Goal: Navigation & Orientation: Find specific page/section

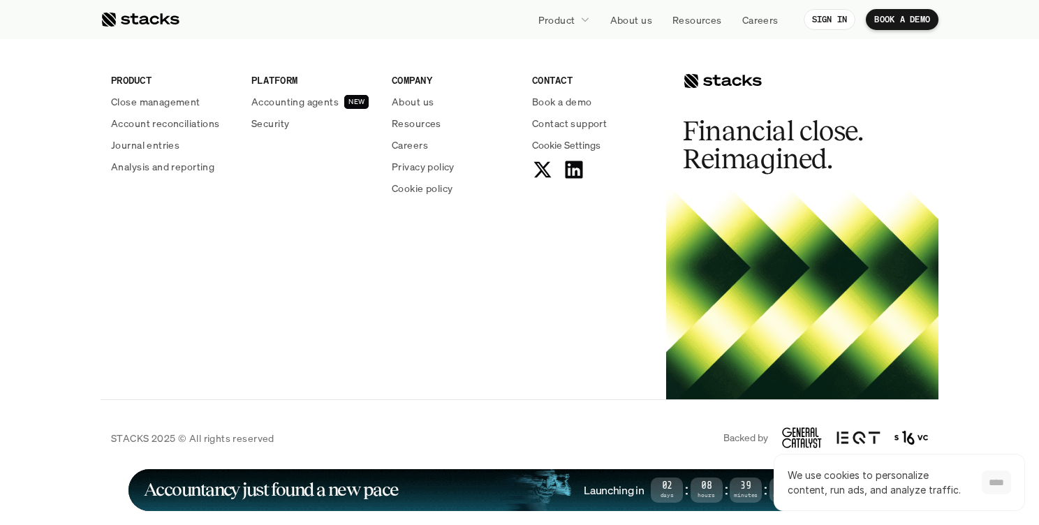
click at [1001, 484] on input "****" at bounding box center [996, 483] width 29 height 24
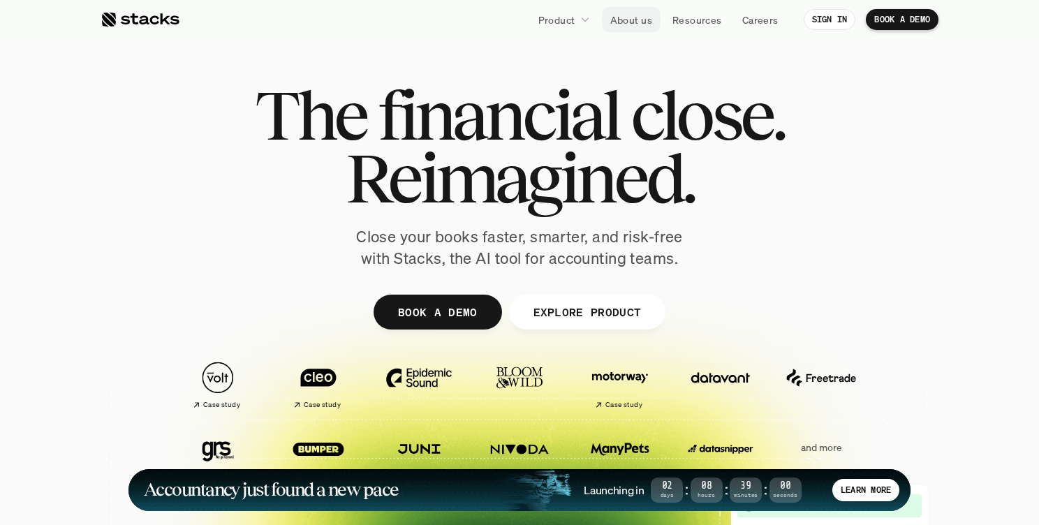
click at [631, 19] on p "About us" at bounding box center [631, 20] width 42 height 15
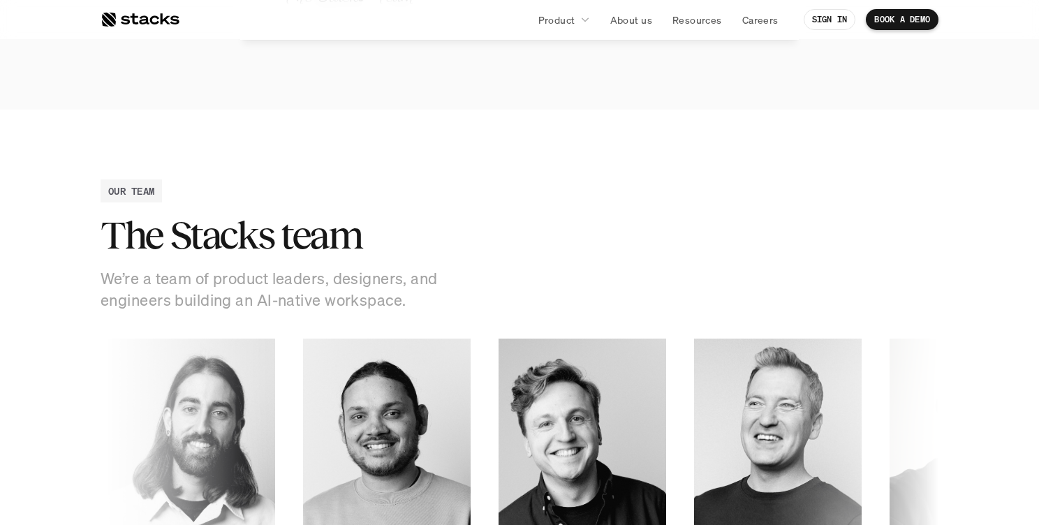
scroll to position [2483, 0]
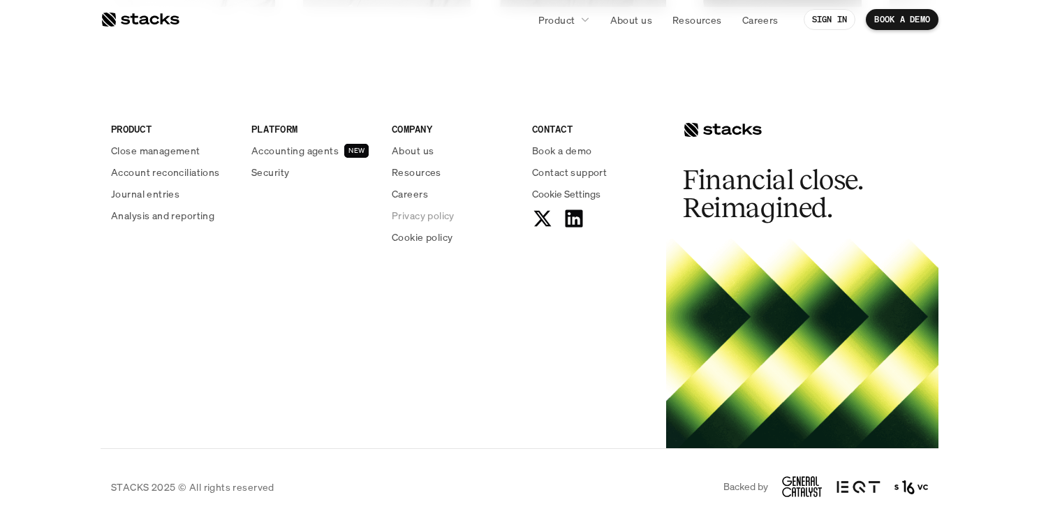
click at [425, 212] on p "Privacy policy" at bounding box center [423, 215] width 63 height 15
